Goal: Obtain resource: Download file/media

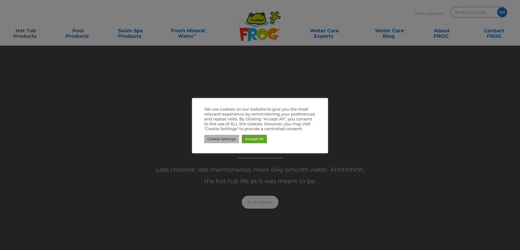
click at [220, 141] on link "Cookie Settings" at bounding box center [221, 139] width 35 height 8
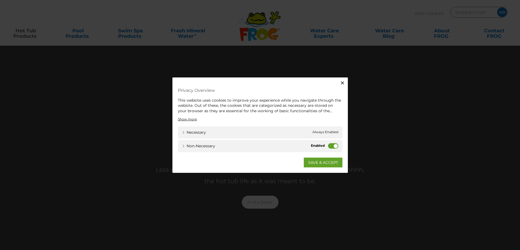
click at [343, 82] on icon "button" at bounding box center [342, 82] width 3 height 3
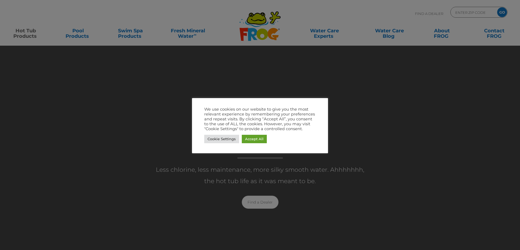
click at [217, 143] on link "Cookie Settings" at bounding box center [221, 139] width 35 height 8
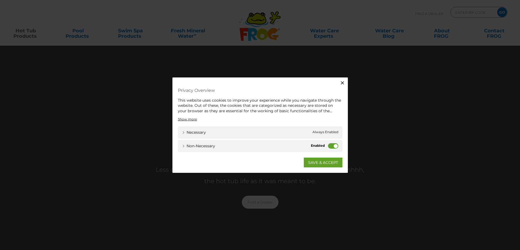
click at [335, 148] on label "Non-necessary" at bounding box center [333, 145] width 10 height 5
click at [0, 0] on input "Non-necessary" at bounding box center [0, 0] width 0 height 0
click at [327, 160] on link "SAVE & ACCEPT" at bounding box center [323, 163] width 39 height 10
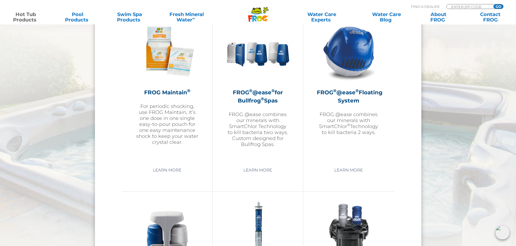
scroll to position [625, 0]
click at [355, 100] on h2 "FROG ® @ease ® Floating System" at bounding box center [348, 96] width 63 height 16
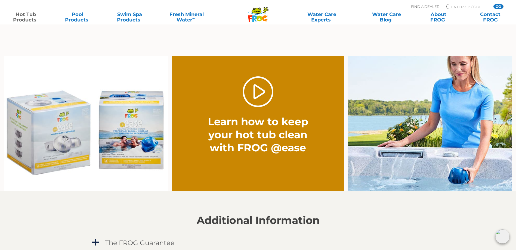
scroll to position [272, 0]
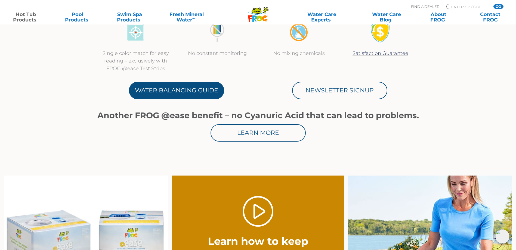
click at [204, 91] on link "Water Balancing Guide" at bounding box center [176, 90] width 95 height 17
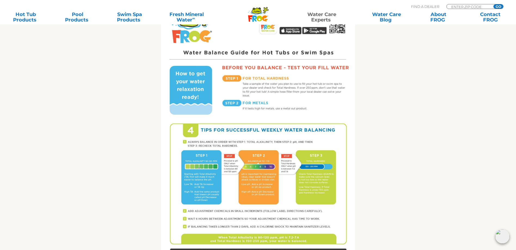
scroll to position [204, 0]
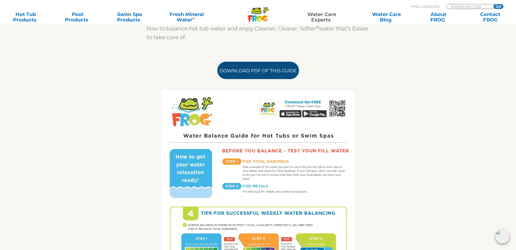
click at [269, 76] on link "Download PDF of this Guide" at bounding box center [258, 70] width 82 height 17
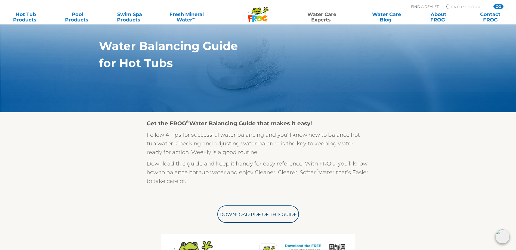
scroll to position [68, 0]
